Goal: Navigation & Orientation: Understand site structure

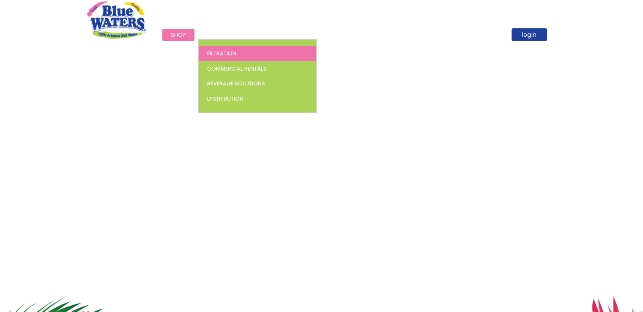
click at [211, 50] on span "Filtration" at bounding box center [221, 53] width 29 height 8
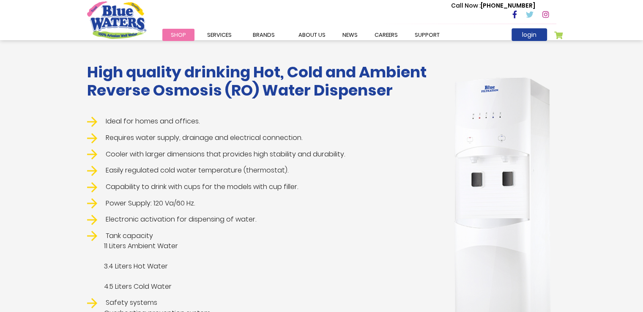
scroll to position [169, 0]
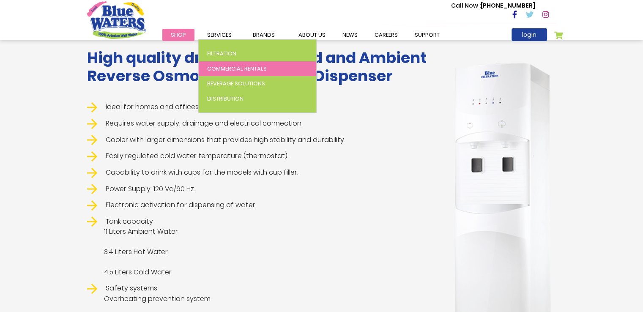
click at [217, 68] on span "Commercial Rentals" at bounding box center [237, 69] width 60 height 8
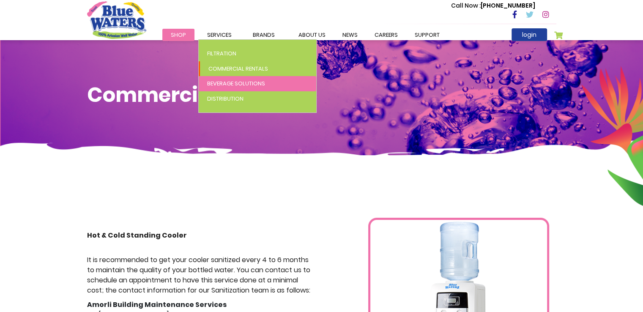
click at [223, 81] on span "Beverage Solutions" at bounding box center [236, 84] width 58 height 8
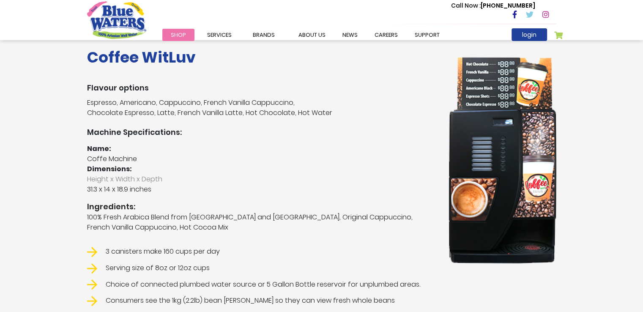
scroll to position [169, 0]
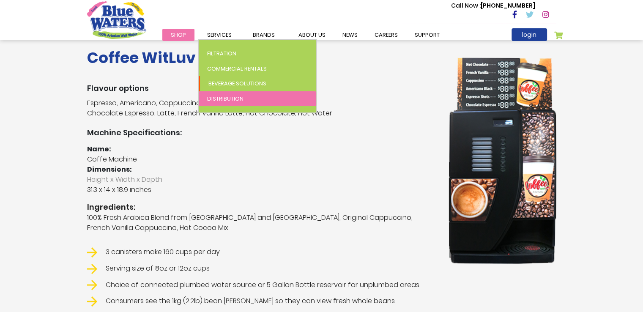
click at [216, 97] on span "Distribution" at bounding box center [225, 99] width 36 height 8
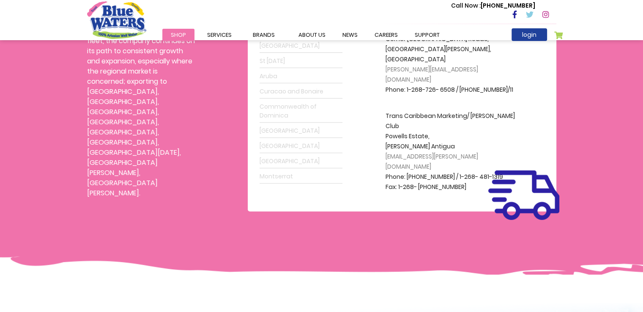
scroll to position [254, 0]
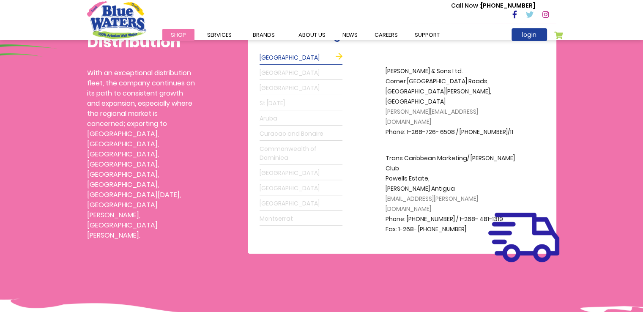
click at [272, 73] on link "Grenada" at bounding box center [301, 73] width 83 height 14
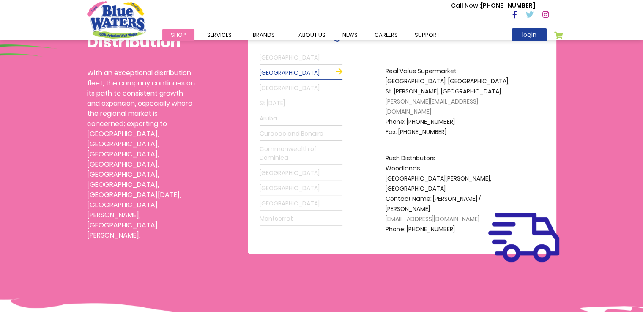
click at [274, 91] on link "Barbados" at bounding box center [301, 89] width 83 height 14
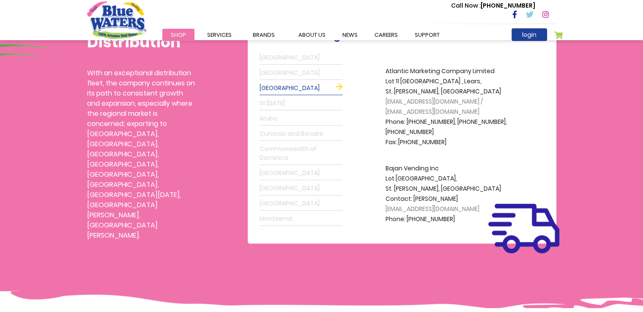
click at [272, 102] on link "St Lucia" at bounding box center [301, 104] width 83 height 14
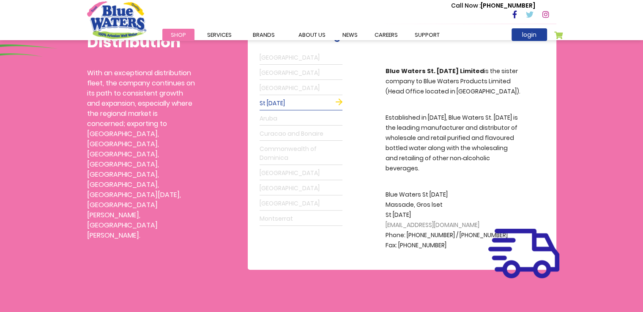
click at [273, 175] on link "Guyana" at bounding box center [301, 174] width 83 height 14
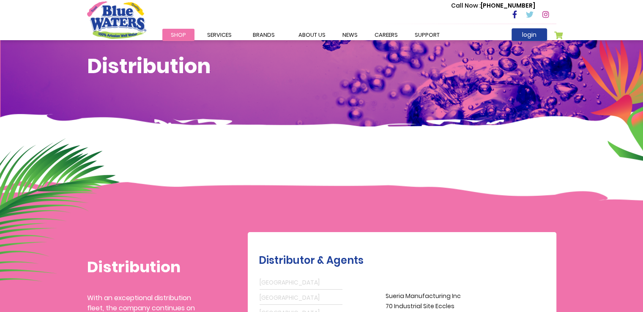
scroll to position [0, 0]
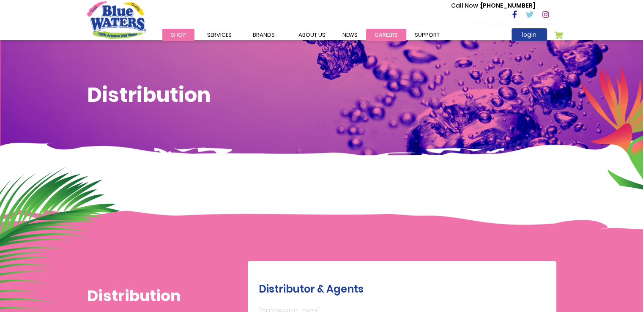
click at [380, 33] on link "careers" at bounding box center [386, 35] width 40 height 12
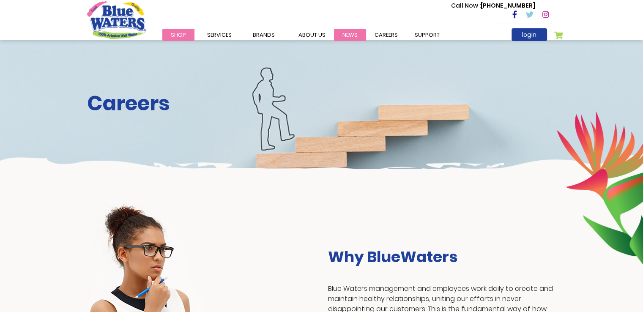
click at [350, 36] on link "News" at bounding box center [350, 35] width 32 height 12
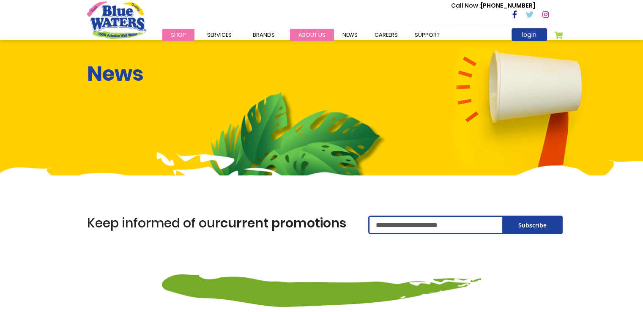
click at [311, 34] on link "about us" at bounding box center [312, 35] width 44 height 12
